Goal: Information Seeking & Learning: Learn about a topic

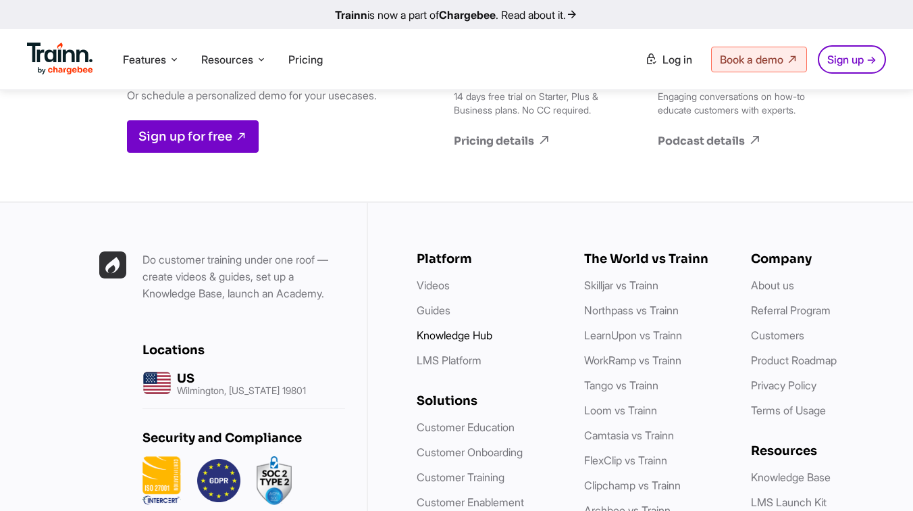
scroll to position [12356, 0]
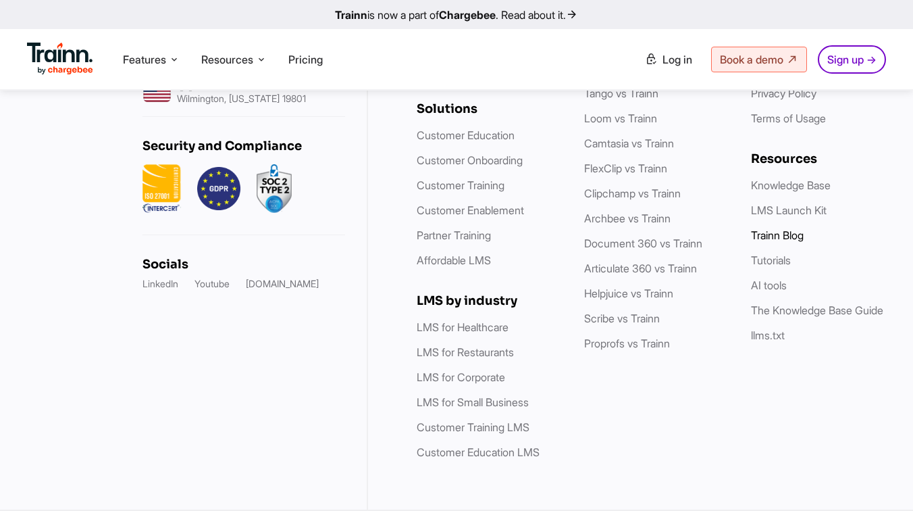
click at [798, 230] on link "Trainn Blog" at bounding box center [777, 235] width 53 height 14
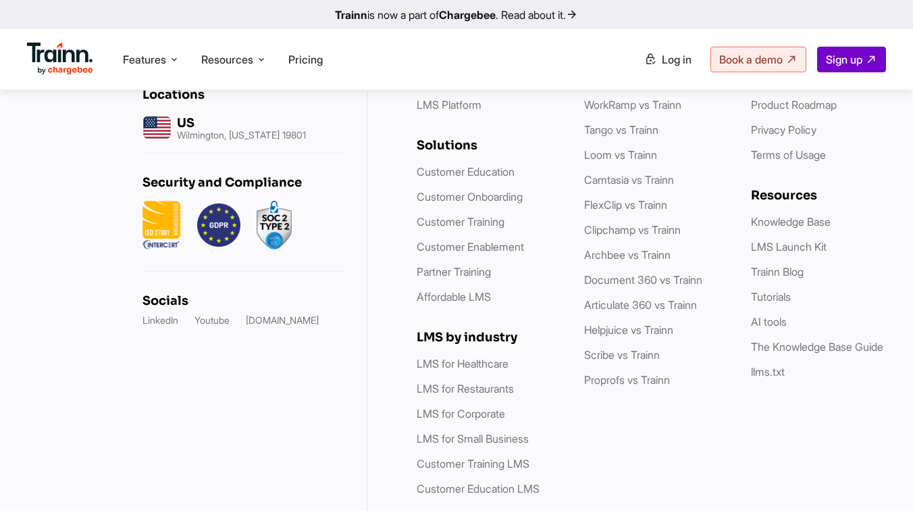
scroll to position [2029, 0]
click at [775, 303] on link "Tutorials" at bounding box center [771, 296] width 40 height 14
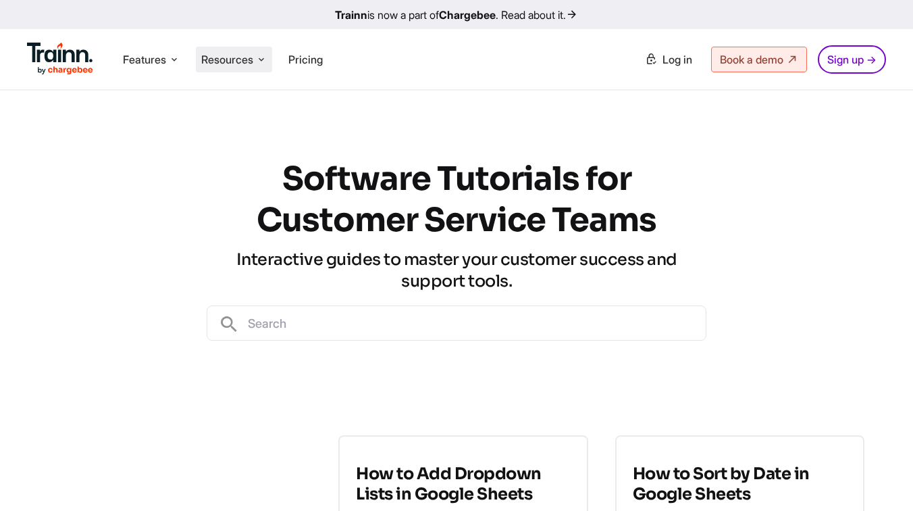
click at [230, 59] on span "Resources" at bounding box center [227, 59] width 52 height 15
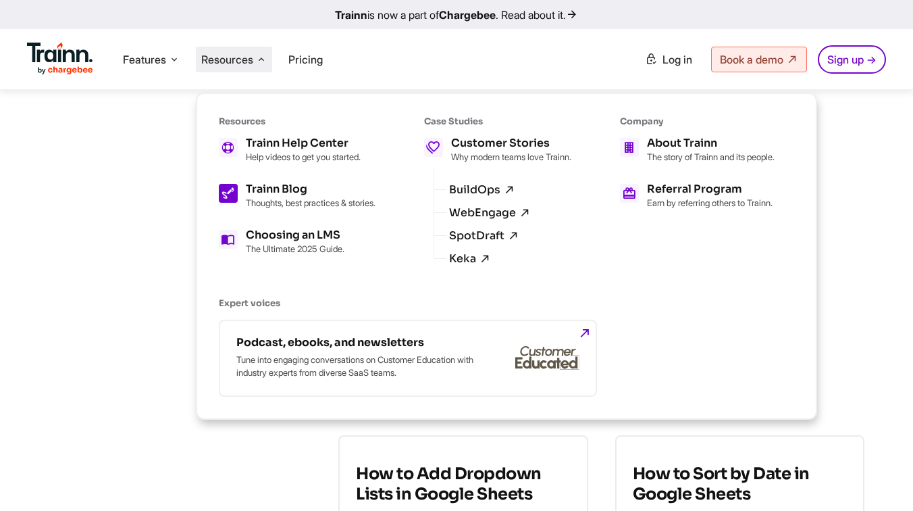
click at [314, 195] on div "Trainn Blog Thoughts, best practices & stories." at bounding box center [311, 196] width 130 height 24
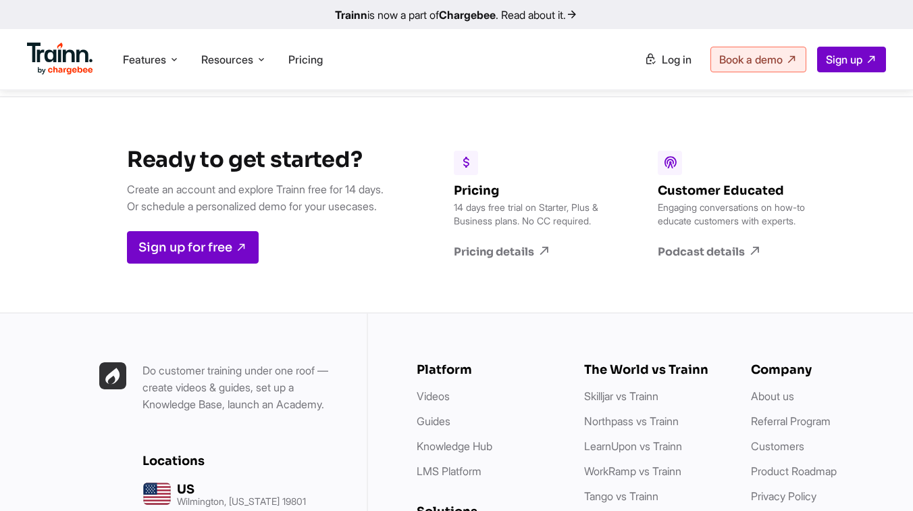
scroll to position [2072, 0]
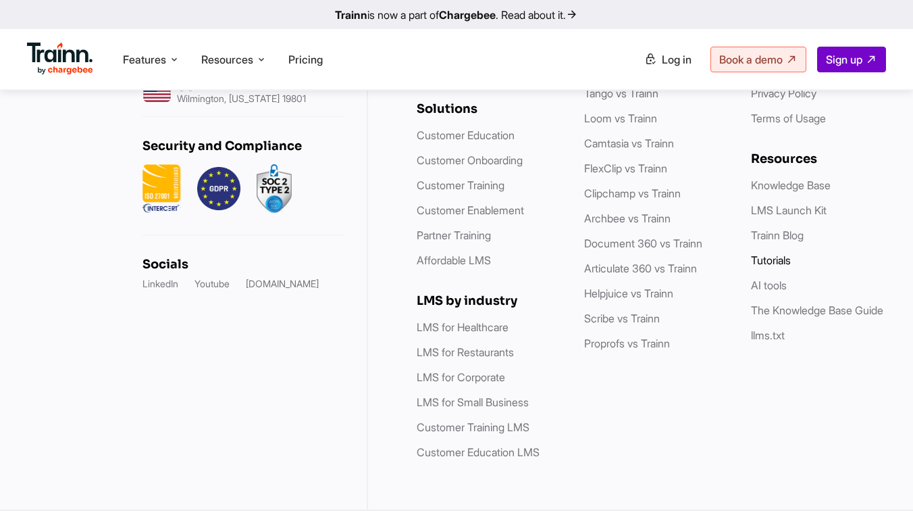
click at [770, 266] on link "Tutorials" at bounding box center [771, 260] width 40 height 14
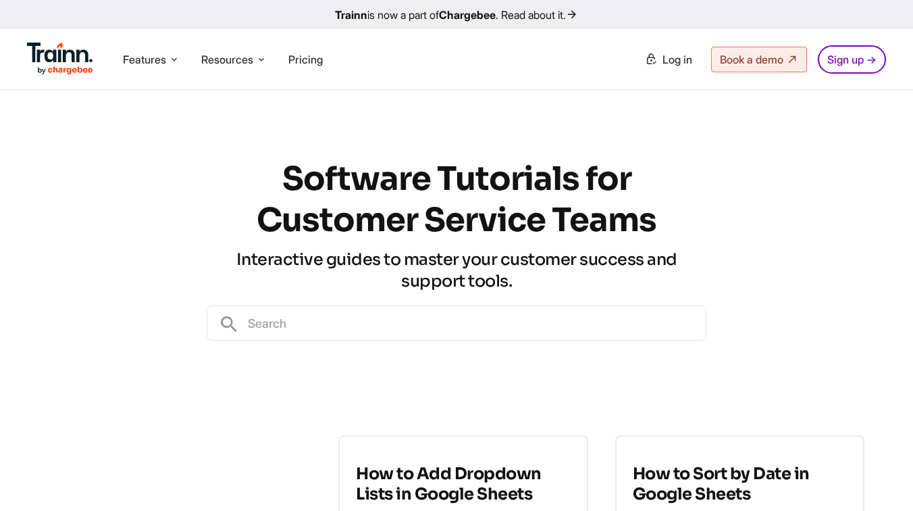
click at [513, 330] on input "text" at bounding box center [473, 323] width 466 height 34
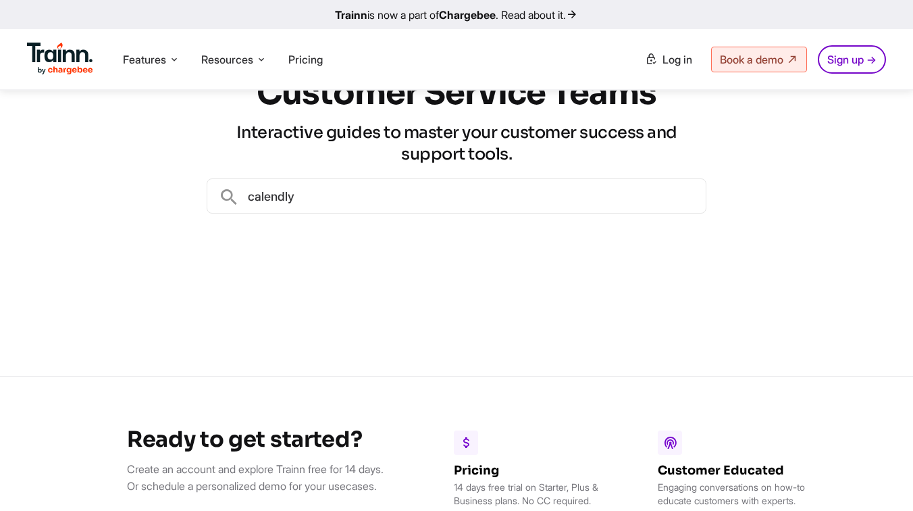
scroll to position [126, 0]
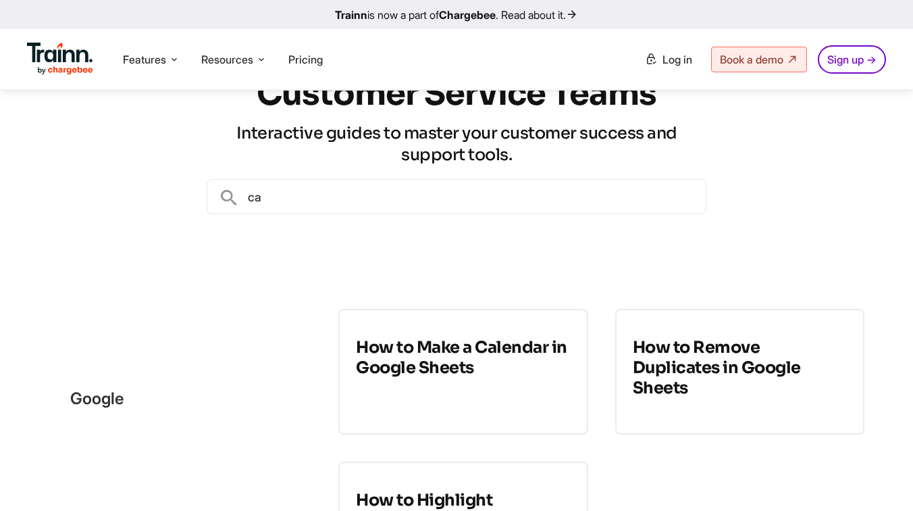
type input "c"
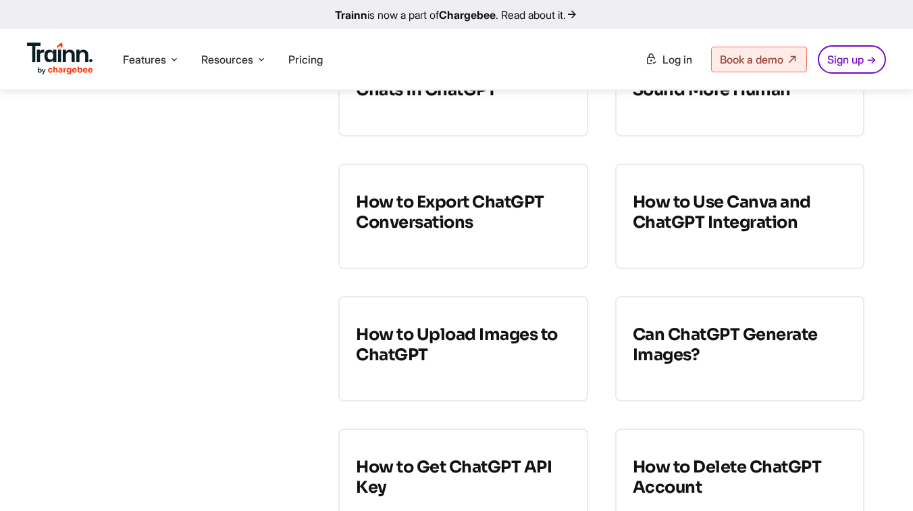
scroll to position [6597, 0]
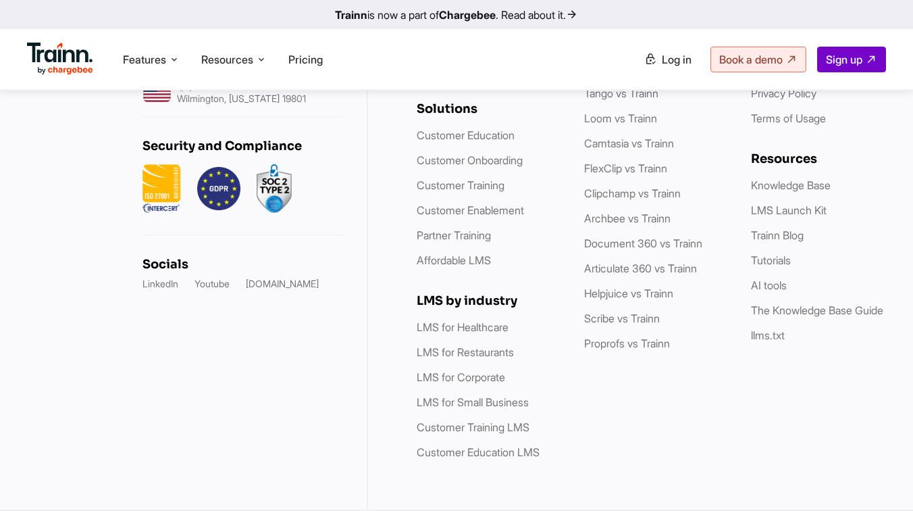
scroll to position [2072, 0]
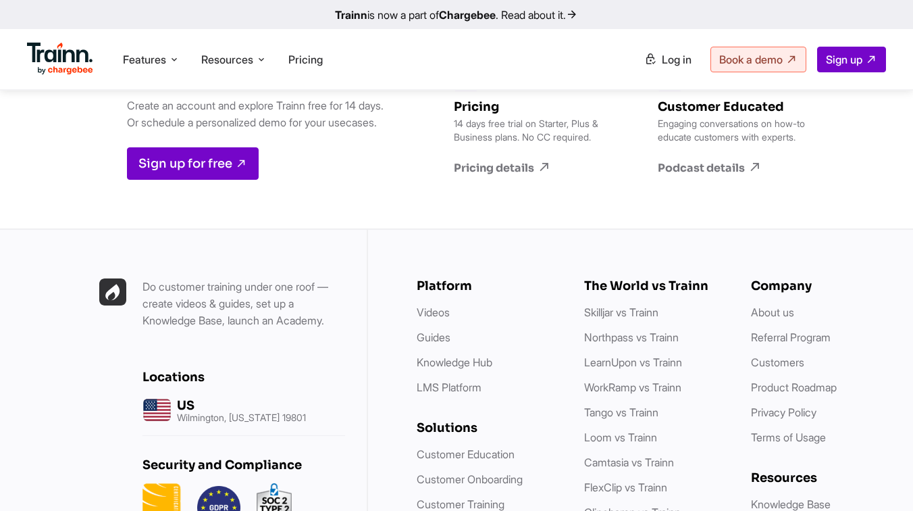
scroll to position [4046, 0]
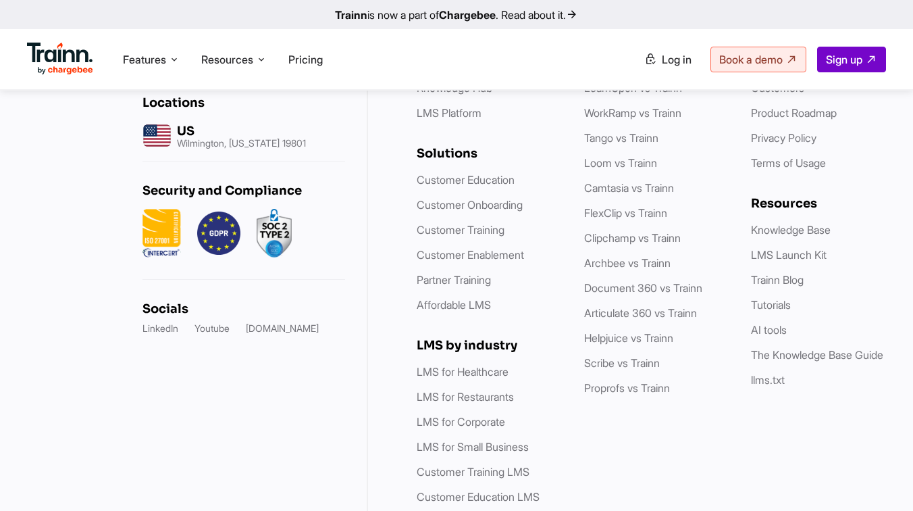
scroll to position [4046, 0]
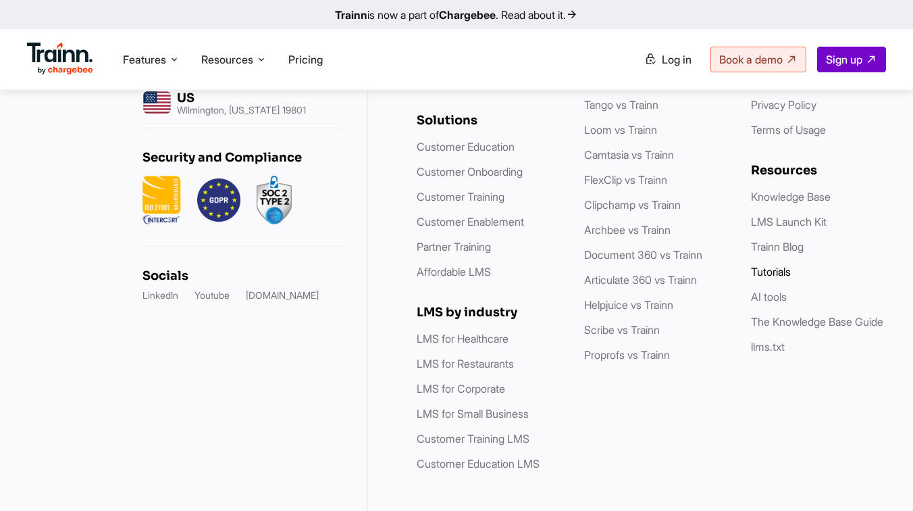
click at [788, 265] on link "Tutorials" at bounding box center [771, 272] width 40 height 14
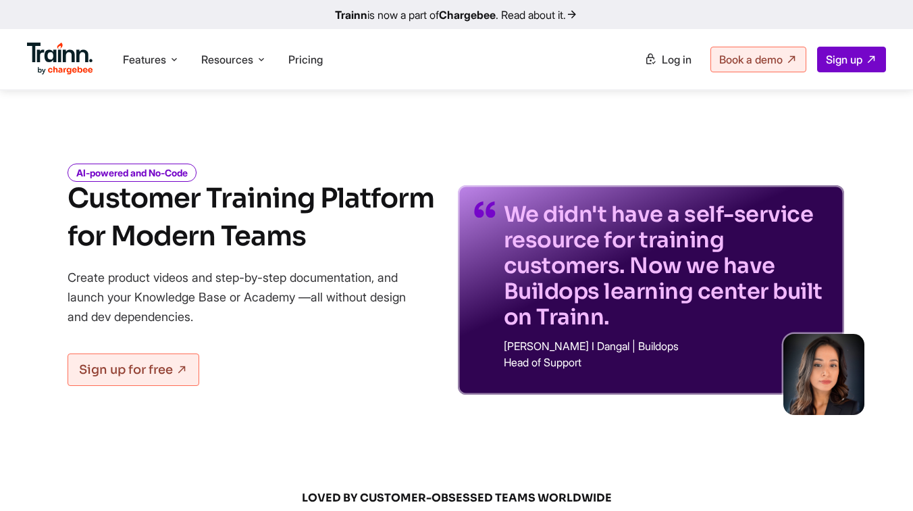
scroll to position [4046, 0]
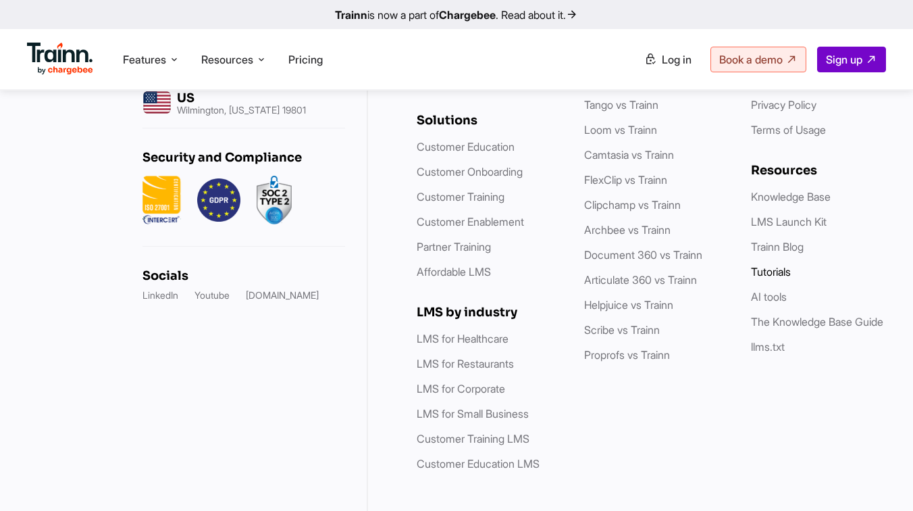
click at [776, 265] on link "Tutorials" at bounding box center [771, 272] width 40 height 14
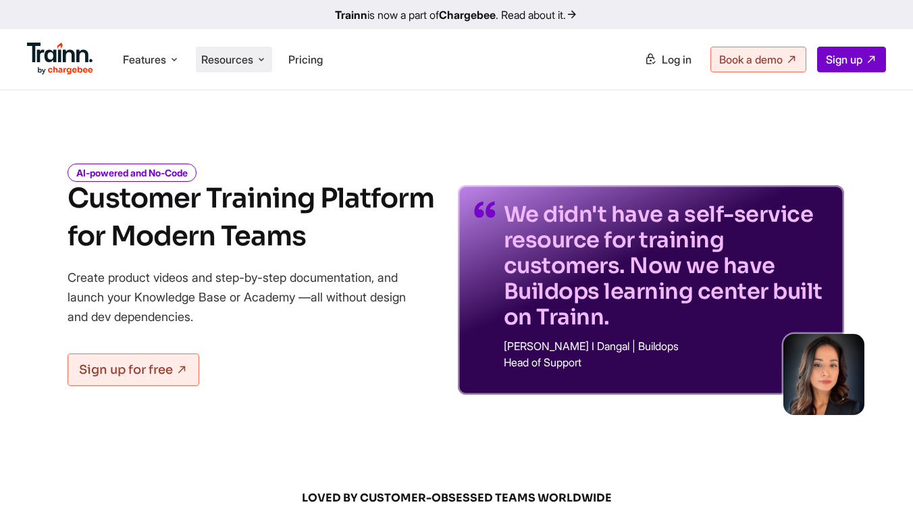
click at [226, 56] on span "Resources" at bounding box center [227, 59] width 52 height 15
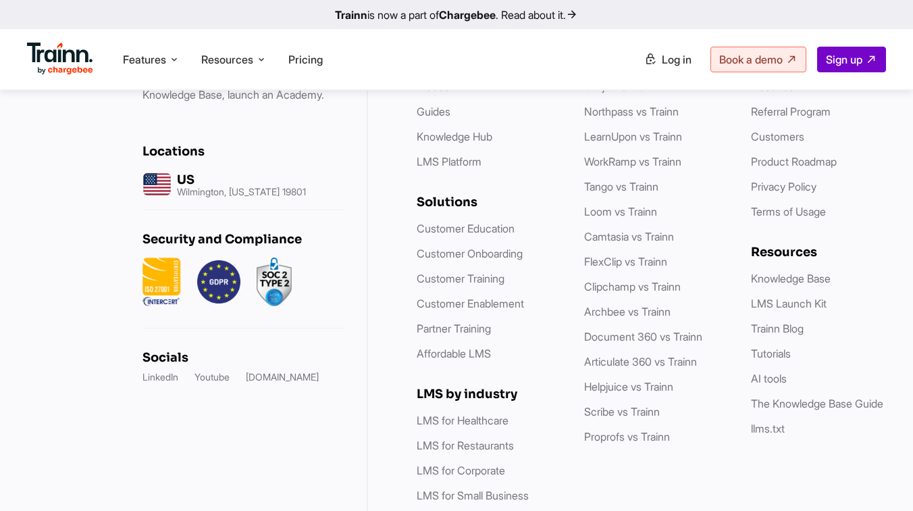
scroll to position [4046, 0]
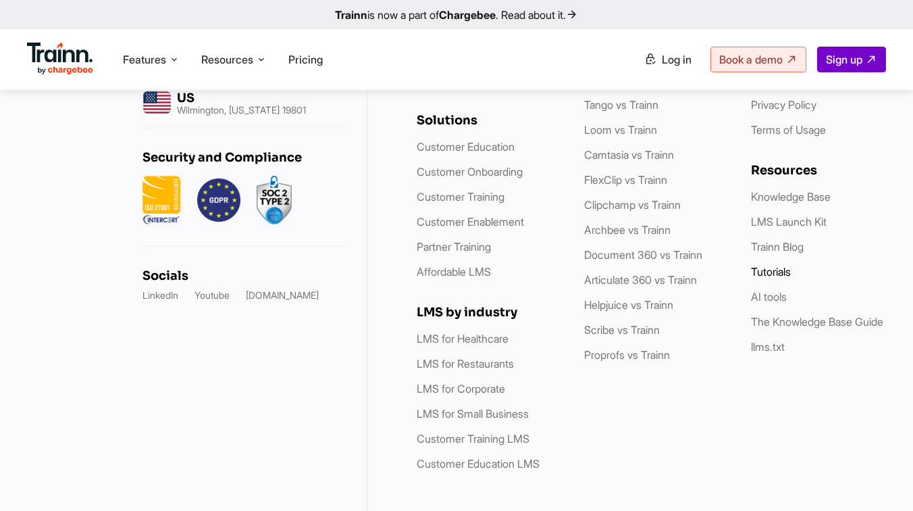
click at [762, 265] on link "Tutorials" at bounding box center [771, 272] width 40 height 14
click at [777, 265] on link "Tutorials" at bounding box center [771, 272] width 40 height 14
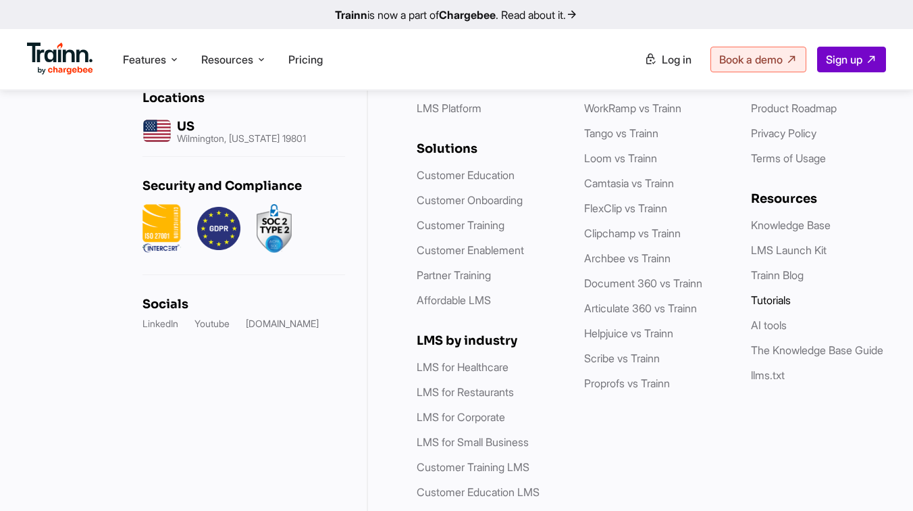
click at [770, 293] on link "Tutorials" at bounding box center [771, 300] width 40 height 14
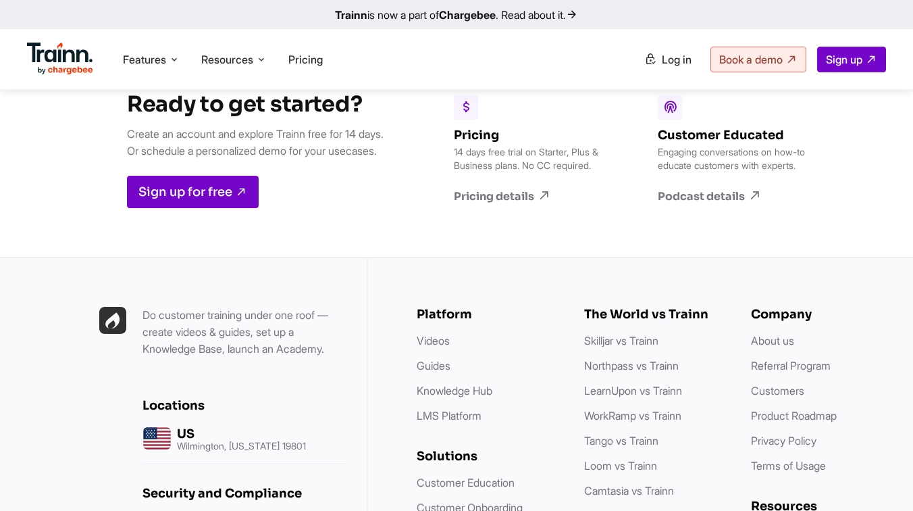
scroll to position [4075, 0]
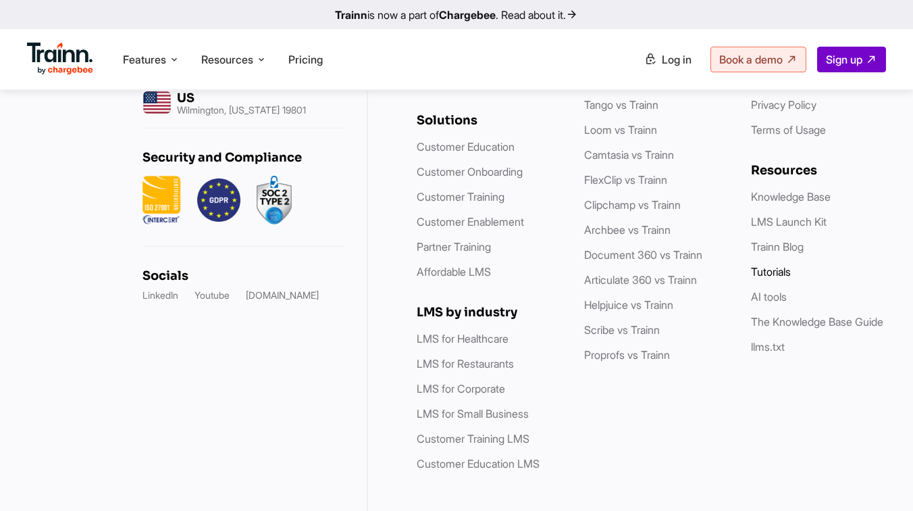
click at [775, 265] on link "Tutorials" at bounding box center [771, 272] width 40 height 14
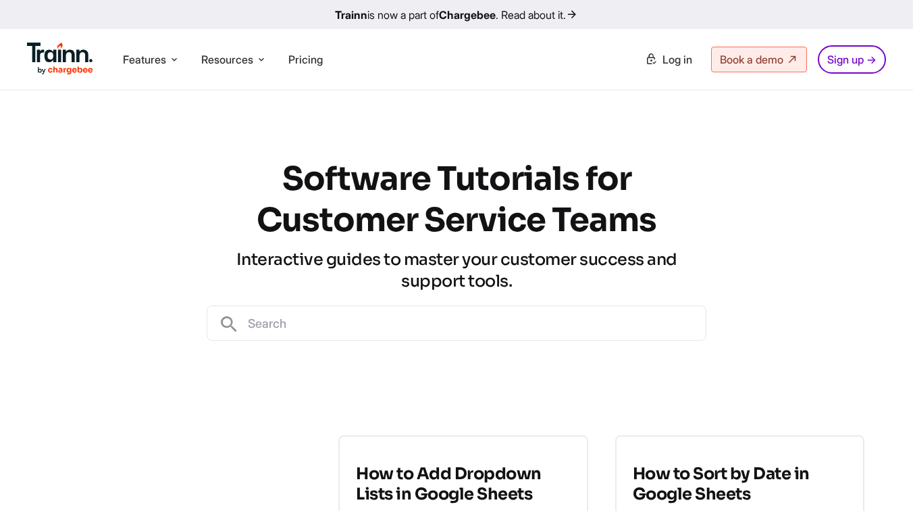
click at [334, 323] on input "text" at bounding box center [473, 323] width 466 height 34
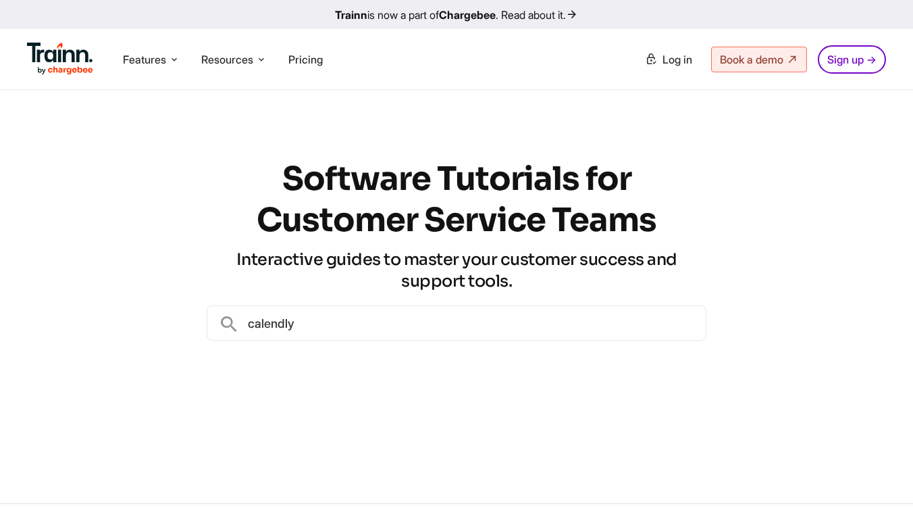
type input "calendly"
drag, startPoint x: 304, startPoint y: 320, endPoint x: 248, endPoint y: 320, distance: 56.1
click at [248, 320] on input "calendly" at bounding box center [473, 323] width 466 height 34
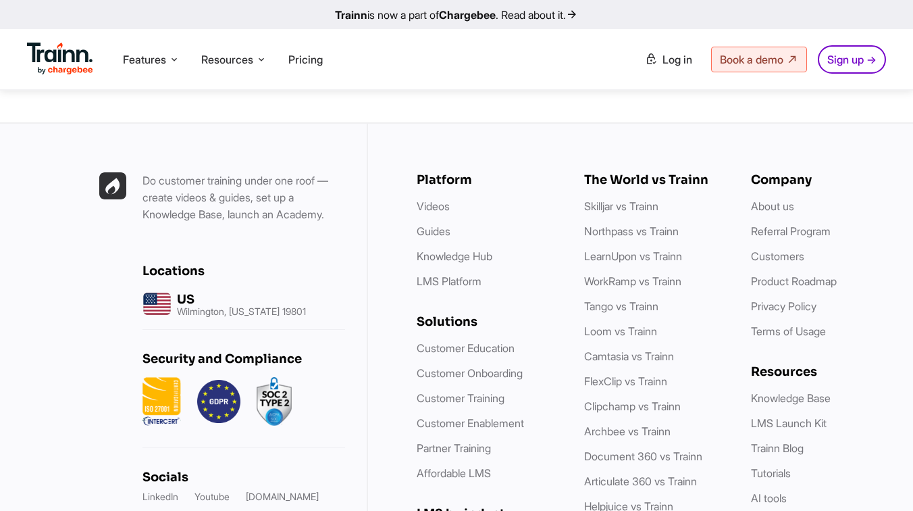
scroll to position [640, 0]
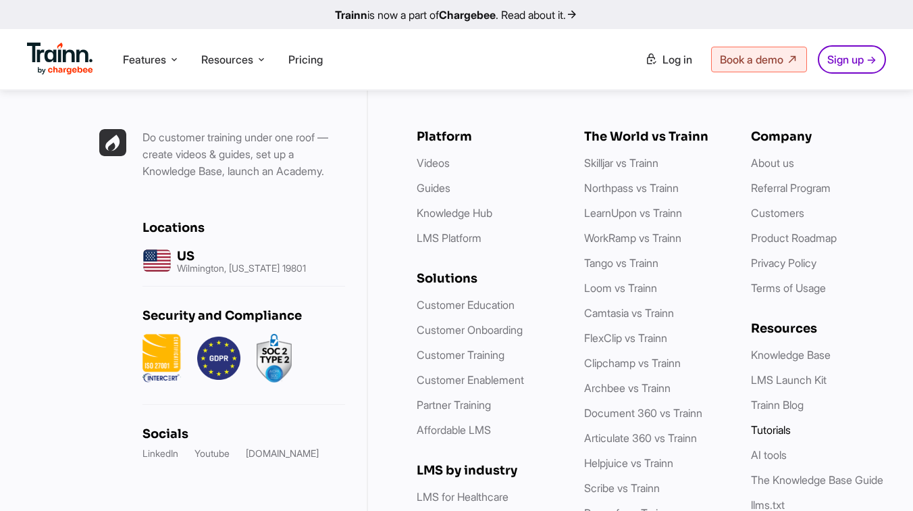
click at [769, 429] on link "Tutorials" at bounding box center [771, 430] width 40 height 14
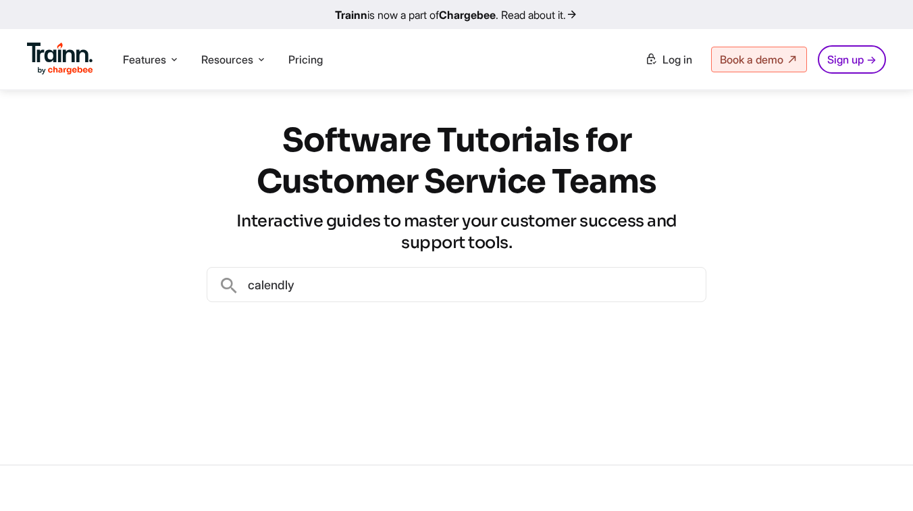
scroll to position [0, 0]
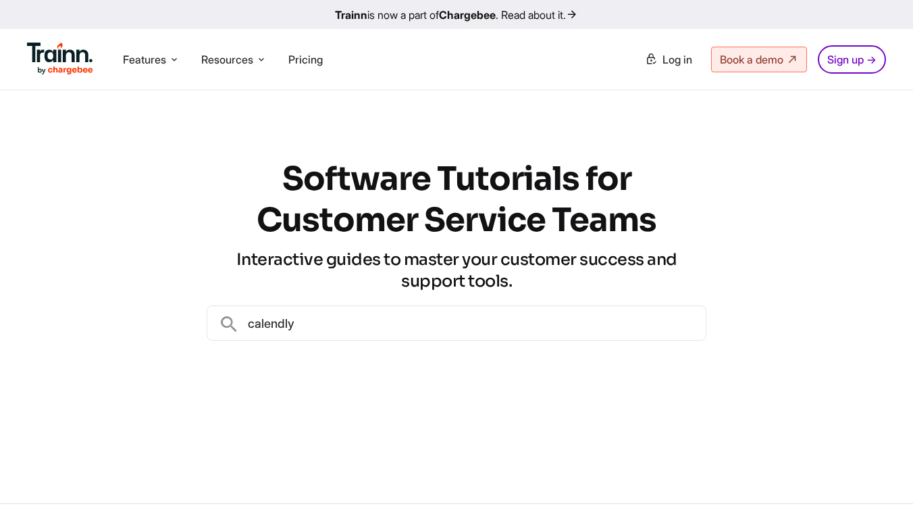
drag, startPoint x: 306, startPoint y: 326, endPoint x: 226, endPoint y: 326, distance: 79.7
click at [226, 326] on div "calendly" at bounding box center [457, 322] width 500 height 35
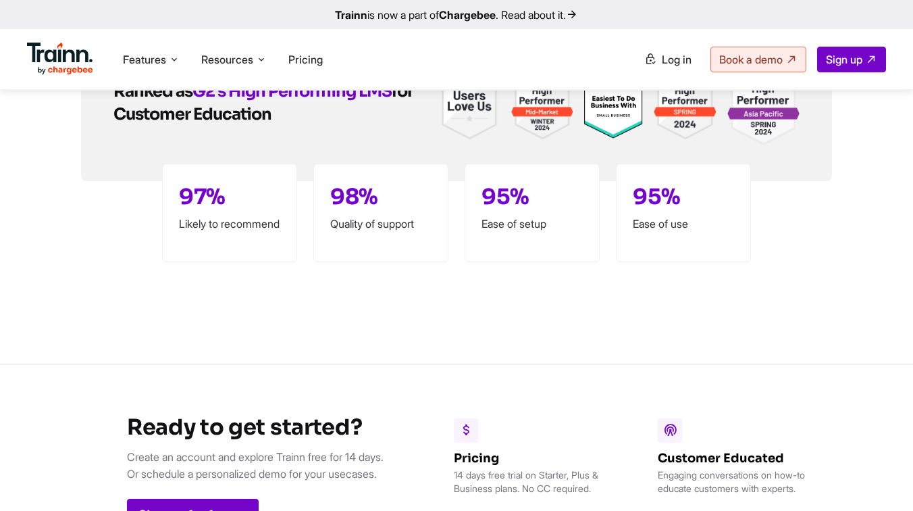
scroll to position [3561, 0]
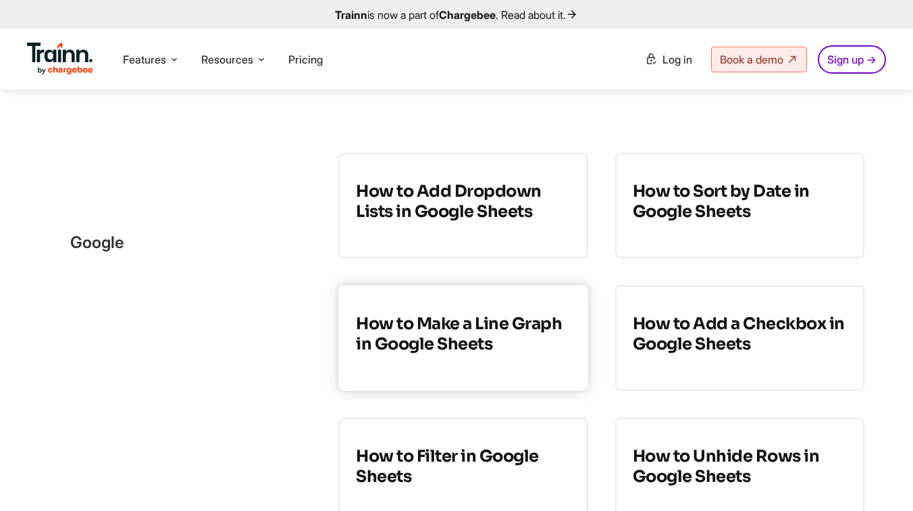
scroll to position [279, 0]
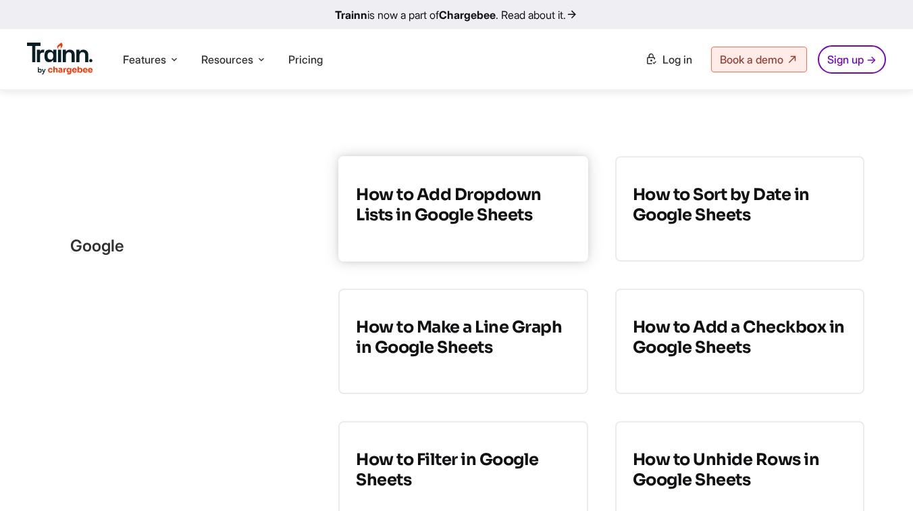
click at [471, 215] on h3 "How to Add Dropdown Lists in Google Sheets" at bounding box center [463, 204] width 214 height 41
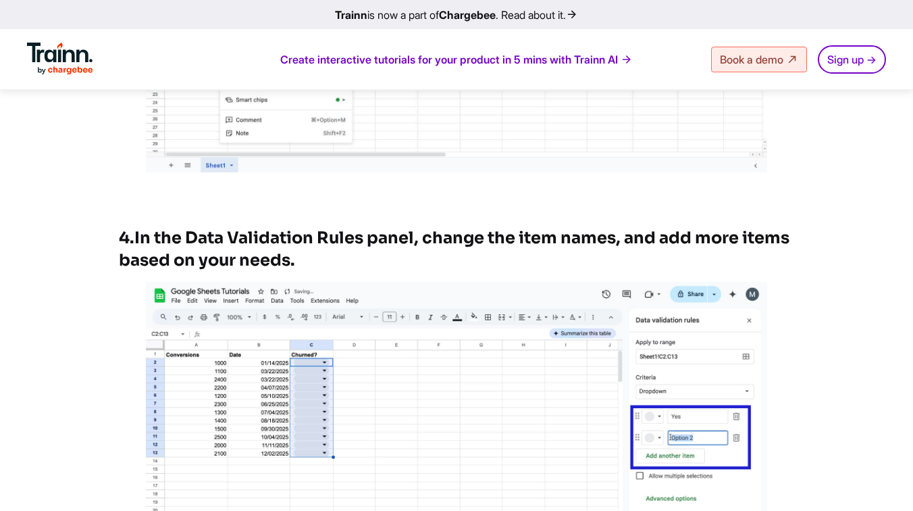
scroll to position [1826, 0]
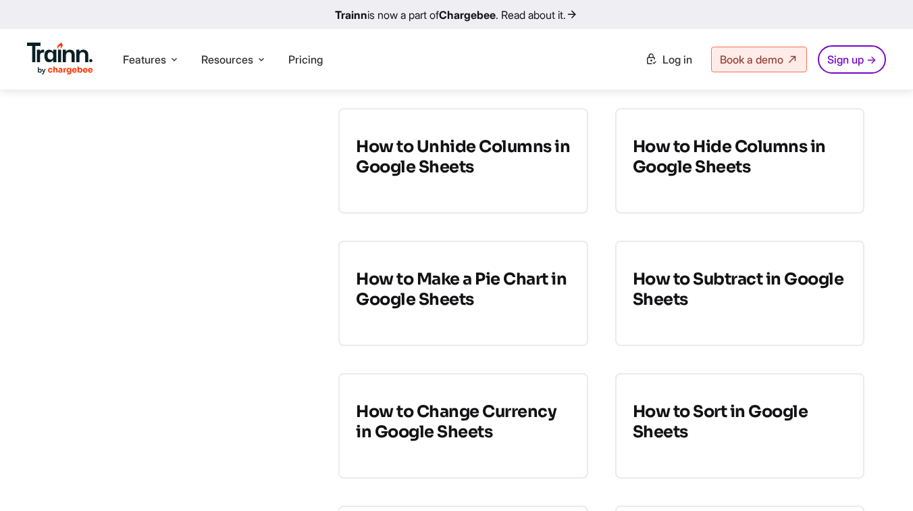
scroll to position [1574, 0]
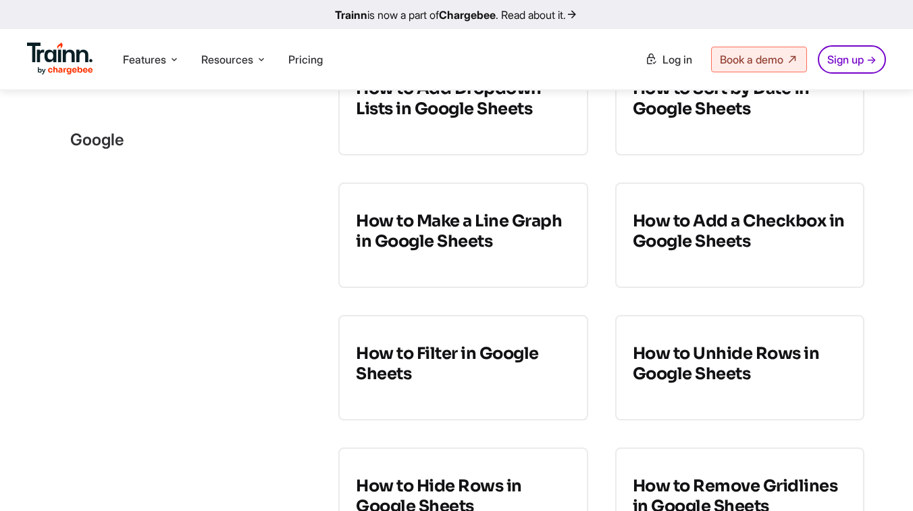
scroll to position [396, 0]
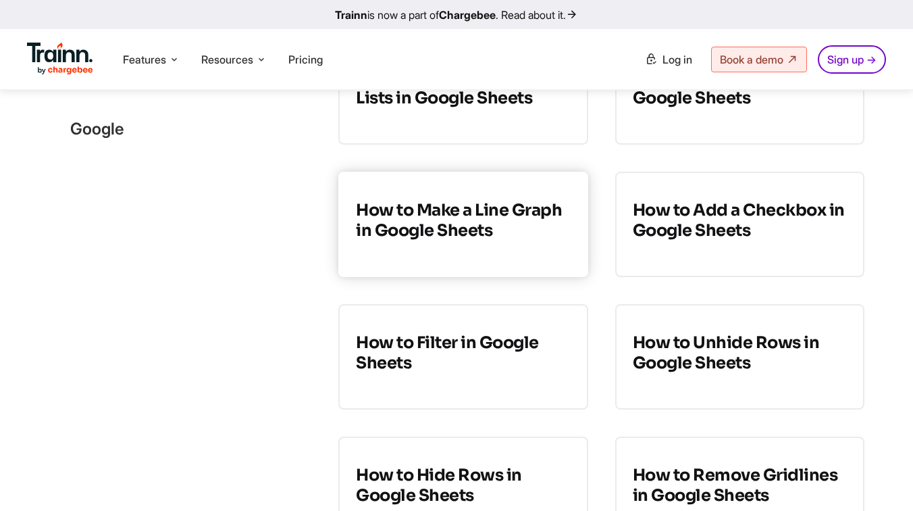
click at [475, 238] on h3 "How to Make a Line Graph in Google Sheets" at bounding box center [463, 220] width 214 height 41
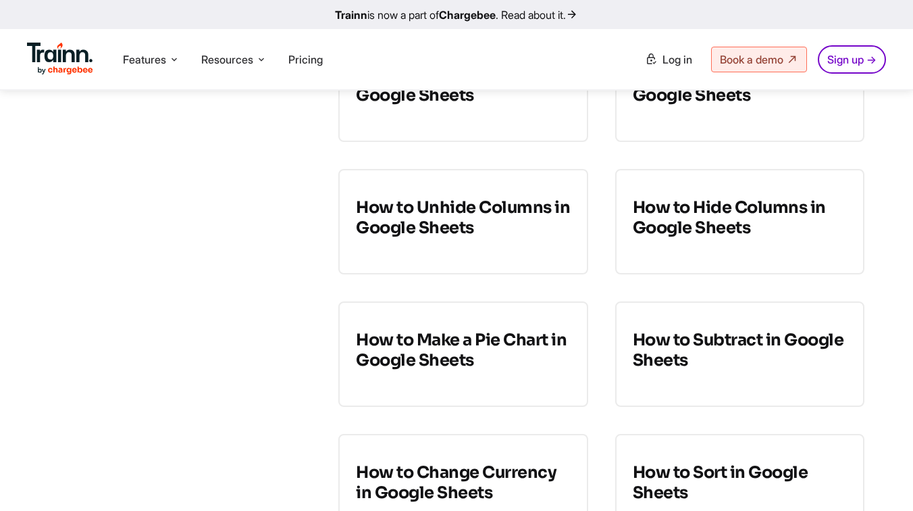
scroll to position [1598, 0]
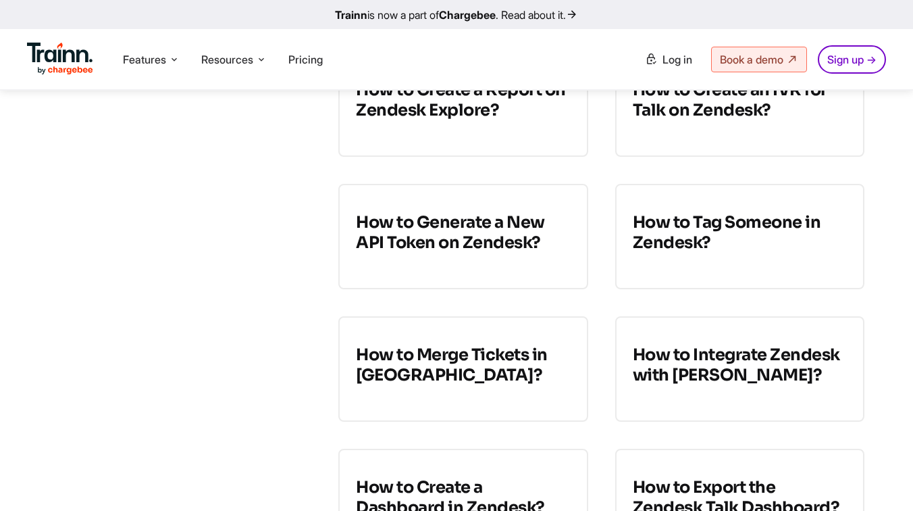
scroll to position [10781, 0]
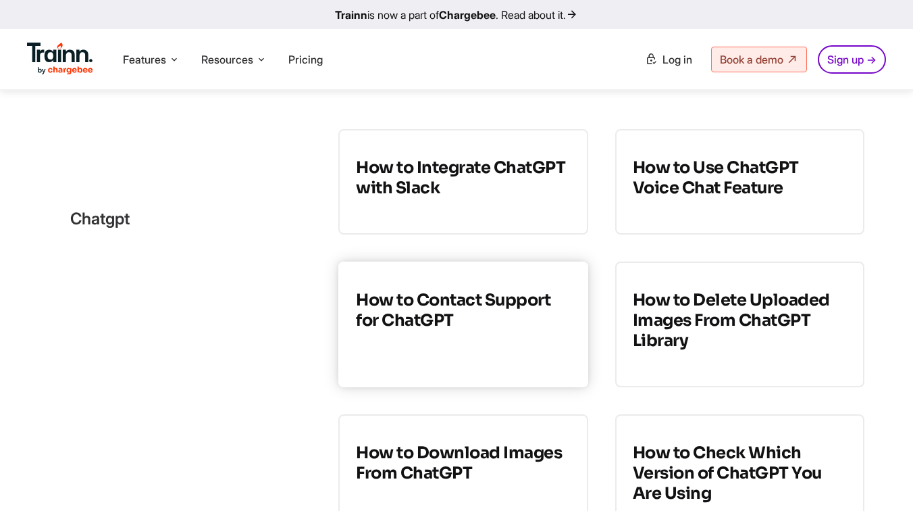
scroll to position [6056, 0]
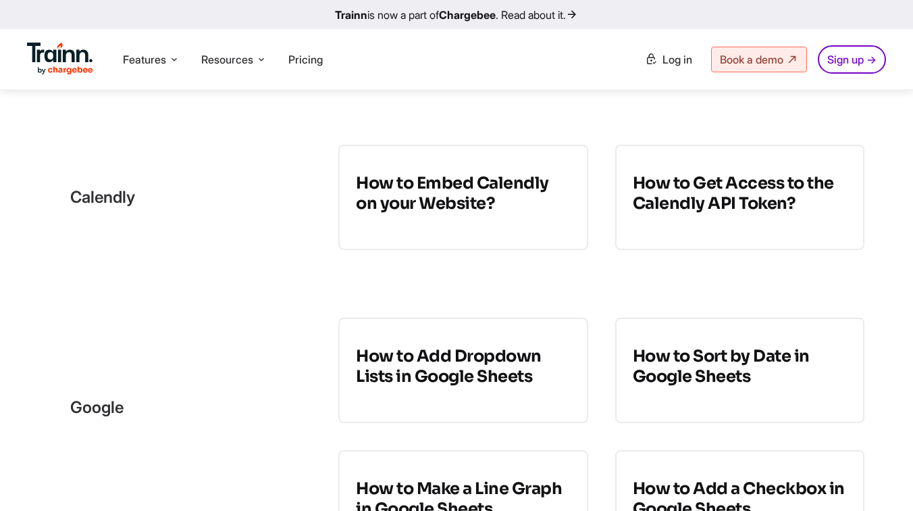
scroll to position [244, 0]
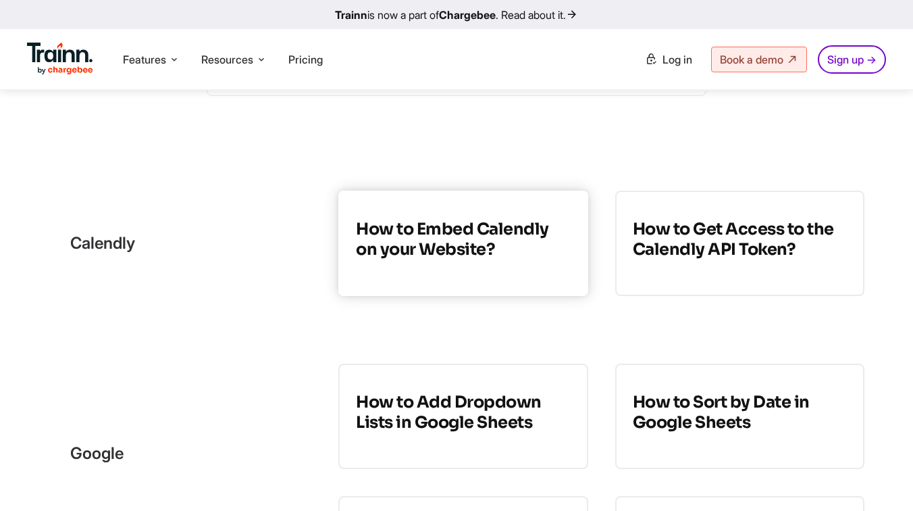
click at [421, 255] on h3 "How to Embed Calendly on your Website?" at bounding box center [463, 239] width 214 height 41
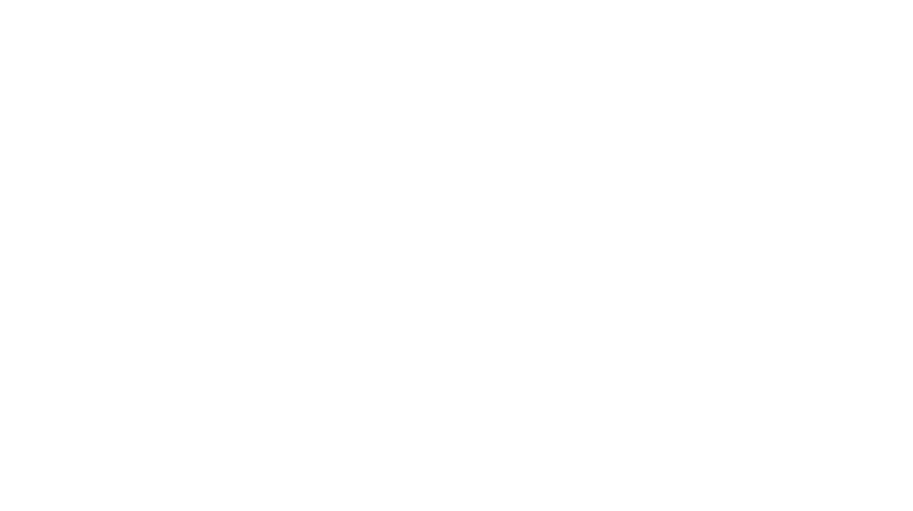
scroll to position [244, 0]
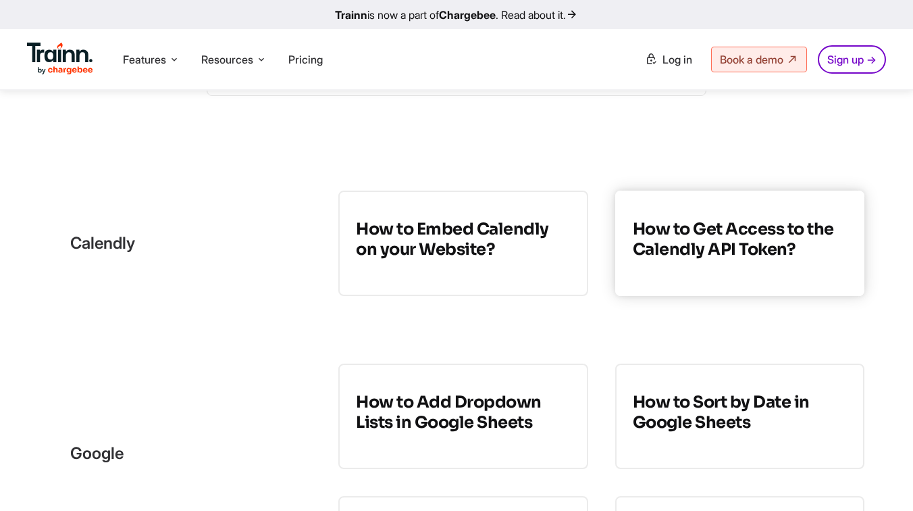
click at [719, 277] on link "How to Get Access to the Calendly API Token?" at bounding box center [739, 242] width 249 height 105
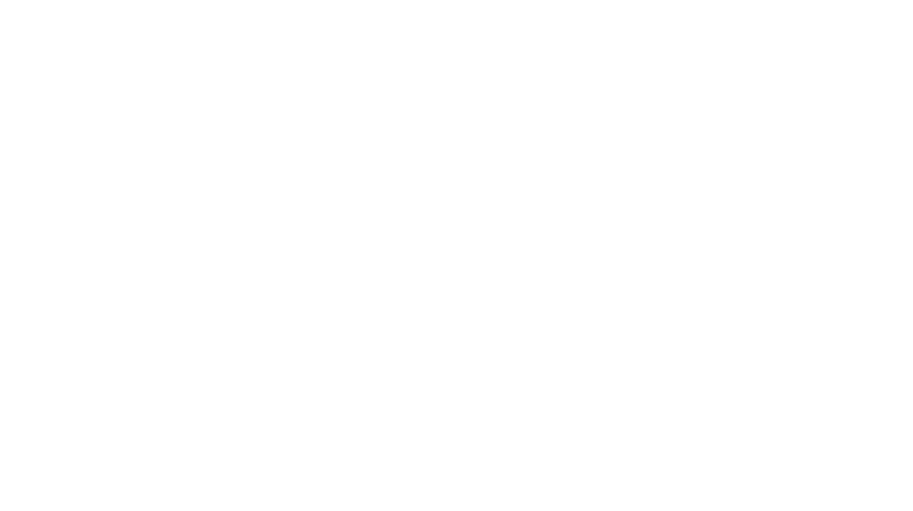
scroll to position [244, 0]
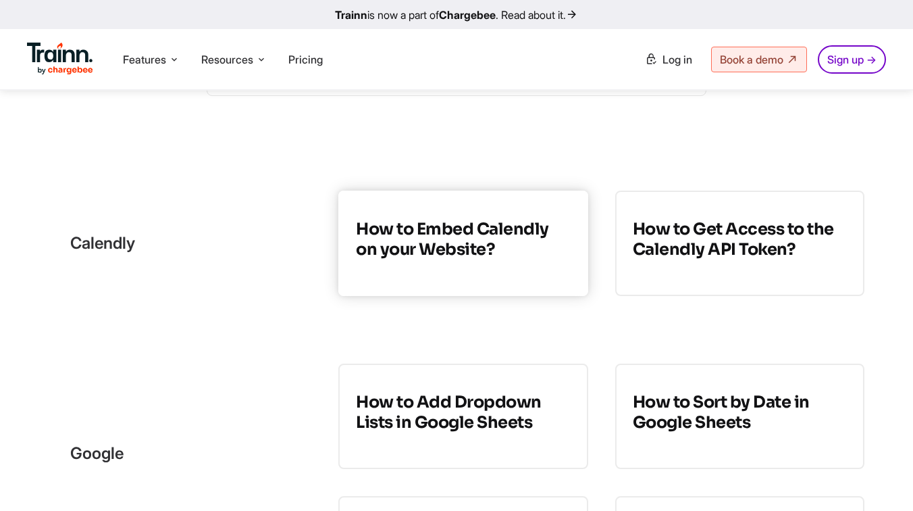
click at [519, 250] on h3 "How to Embed Calendly on your Website?" at bounding box center [463, 239] width 214 height 41
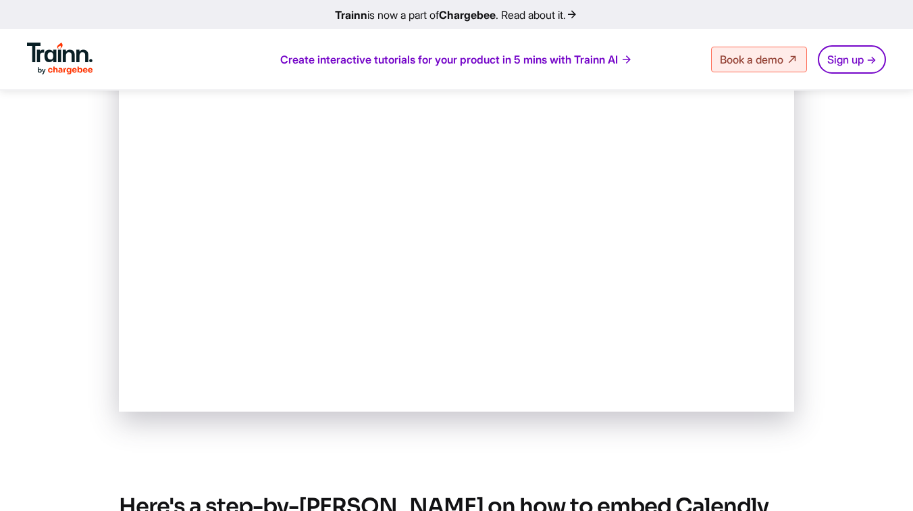
scroll to position [132, 0]
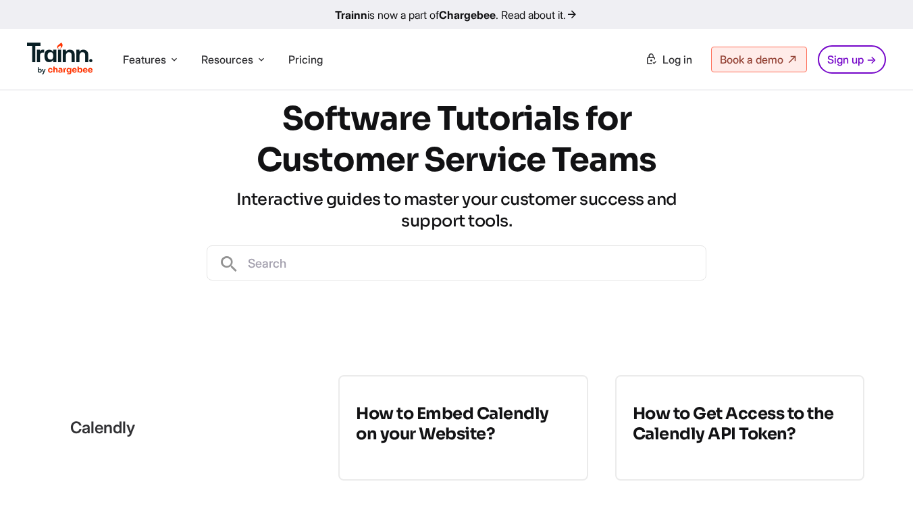
scroll to position [75, 0]
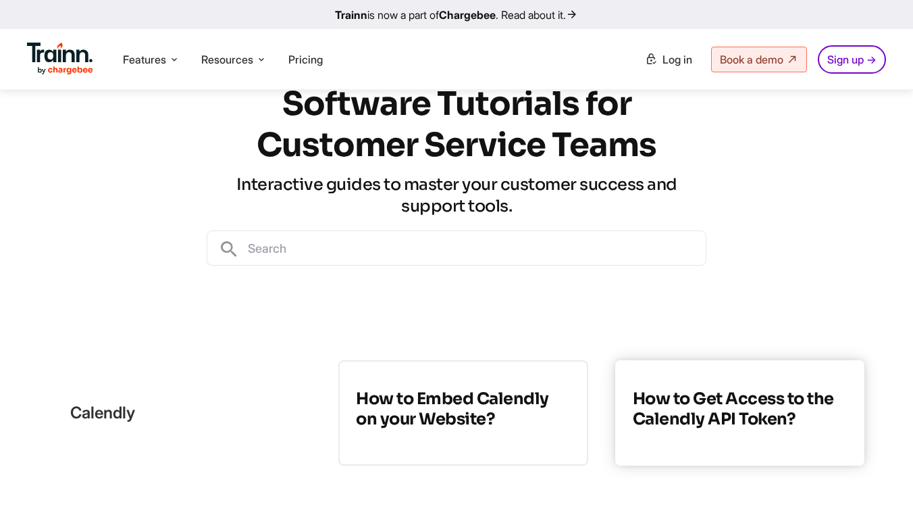
click at [711, 413] on h3 "How to Get Access to the Calendly API Token?" at bounding box center [740, 408] width 214 height 41
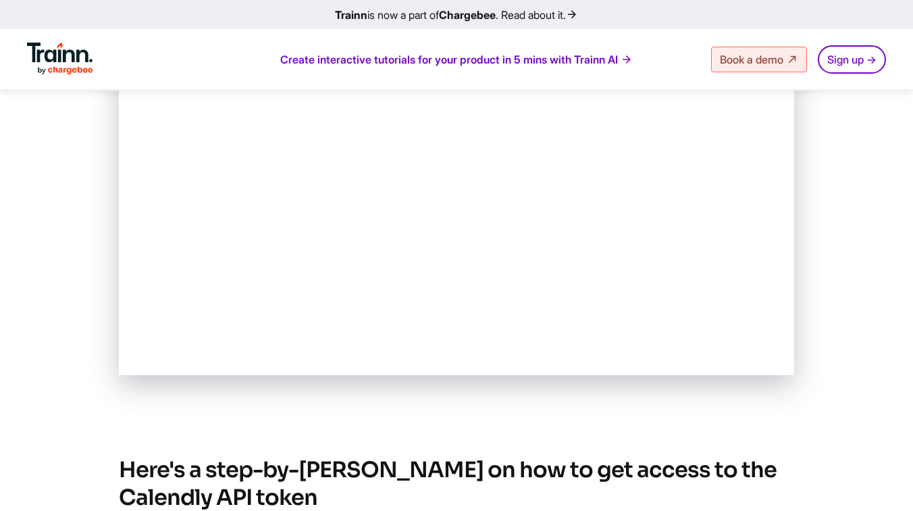
scroll to position [211, 0]
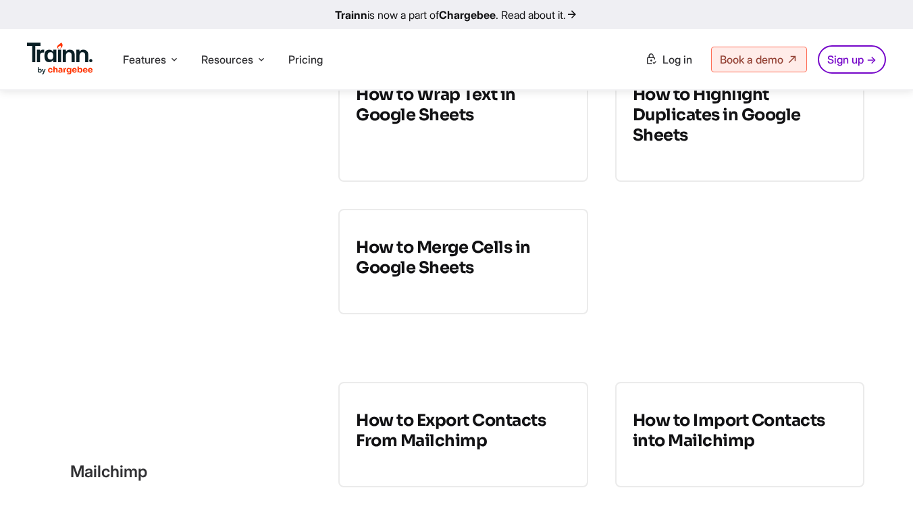
scroll to position [2371, 0]
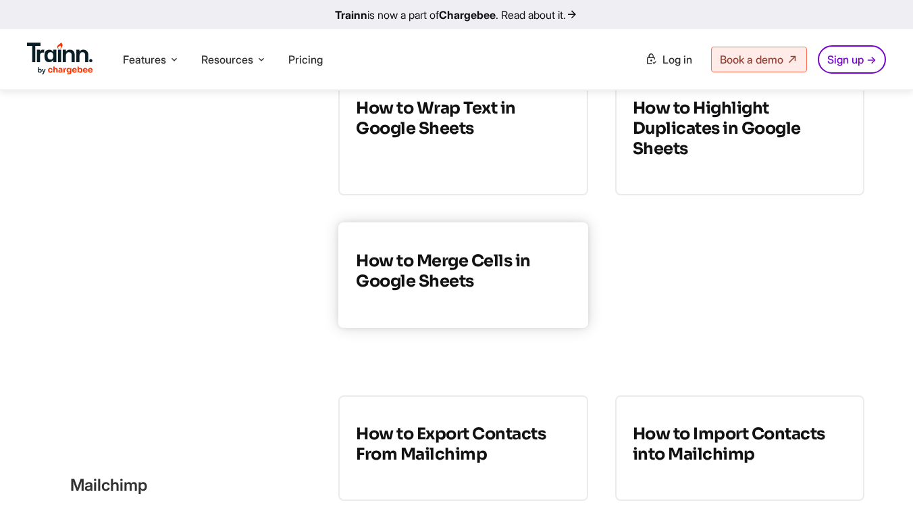
click at [496, 242] on link "How to Merge Cells in Google Sheets" at bounding box center [462, 274] width 249 height 105
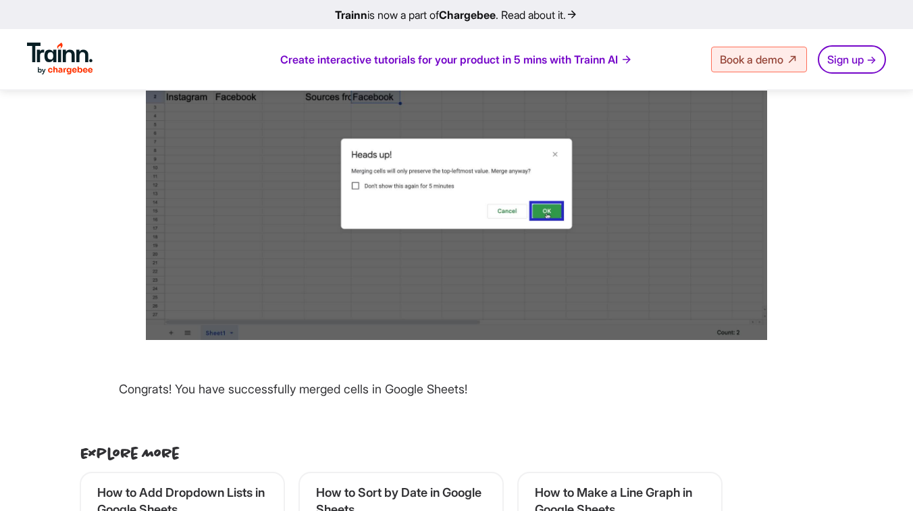
scroll to position [2572, 0]
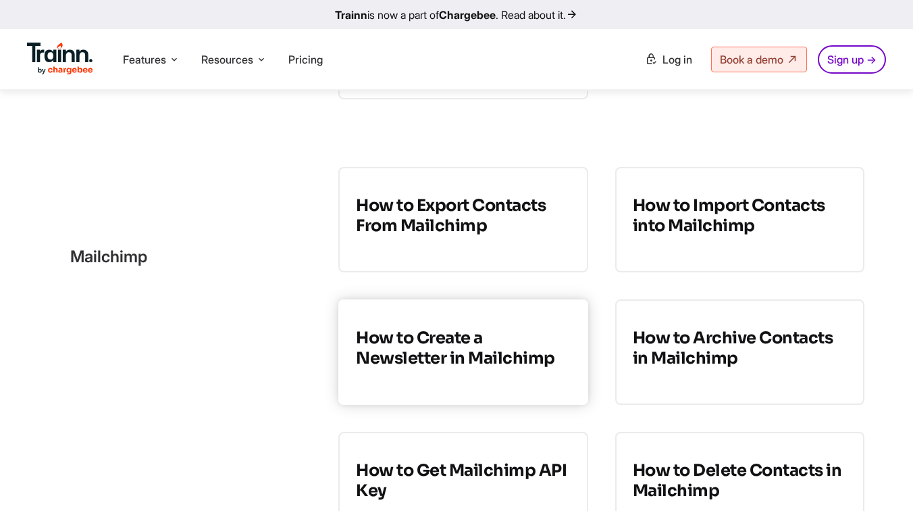
click at [468, 367] on h3 "How to Create a Newsletter in Mailchimp" at bounding box center [463, 348] width 214 height 41
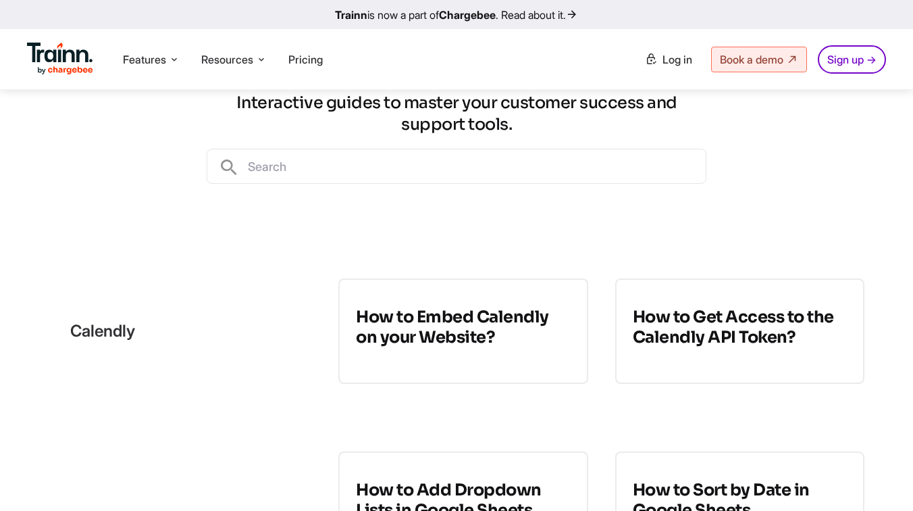
scroll to position [168, 0]
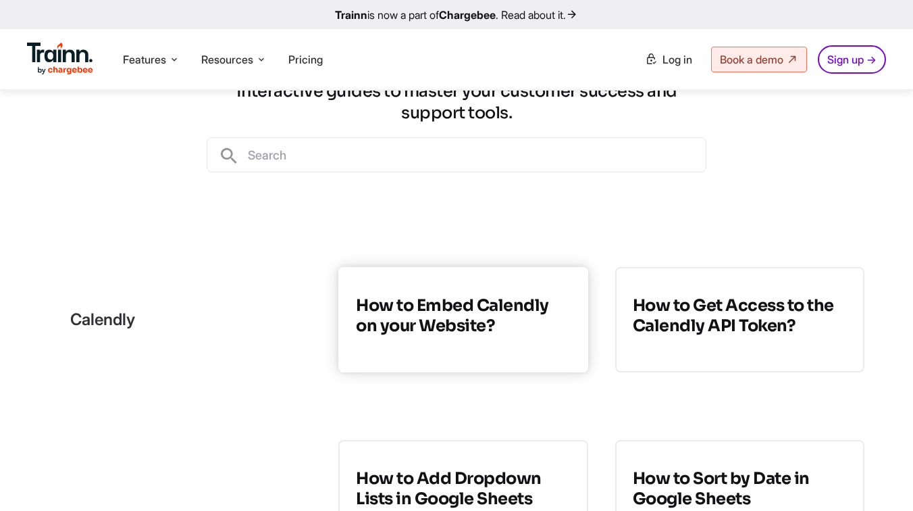
click at [437, 334] on h3 "How to Embed Calendly on your Website?" at bounding box center [463, 315] width 214 height 41
